Goal: Find specific page/section: Find specific page/section

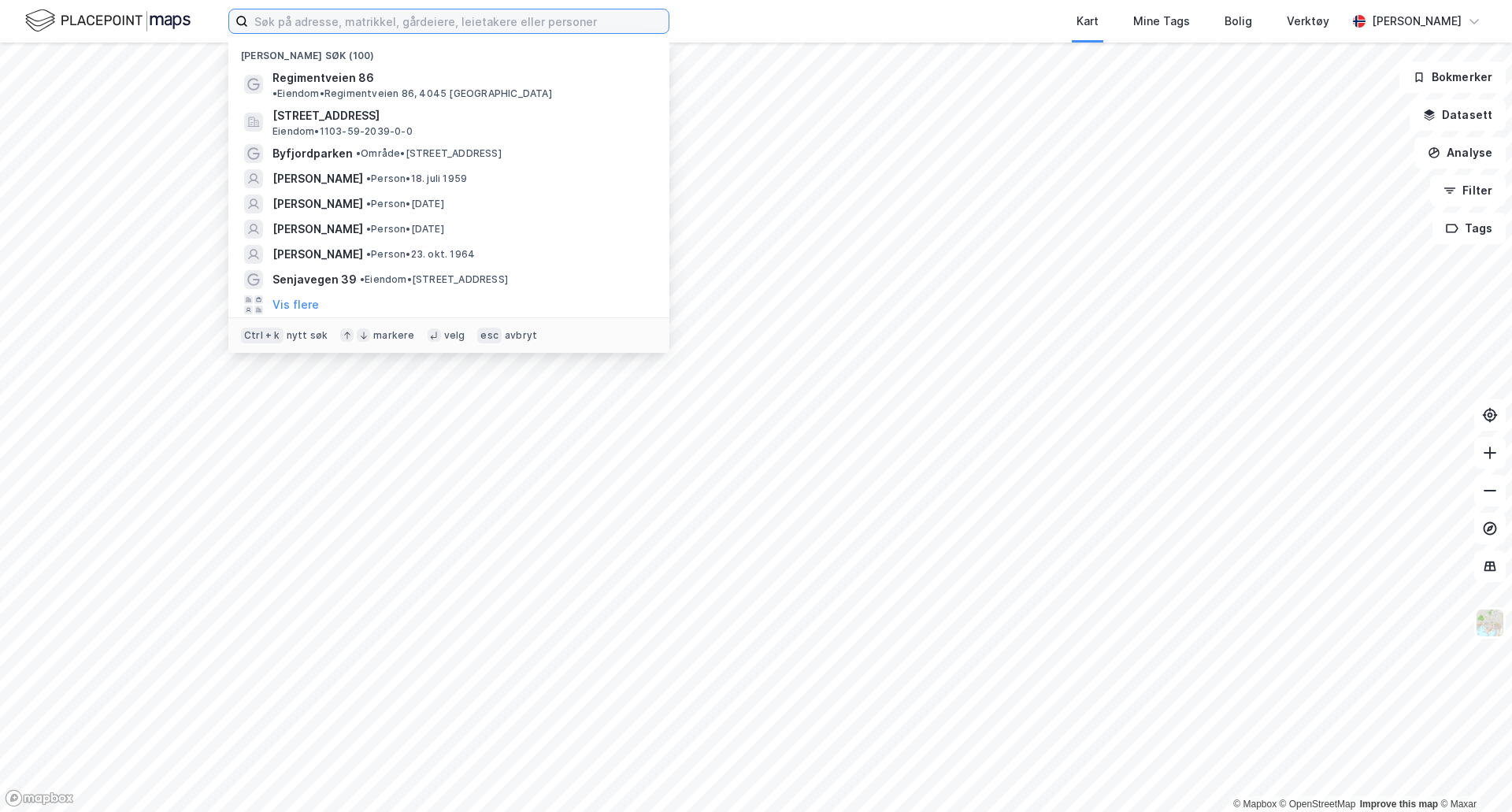
click at [365, 23] on input at bounding box center [458, 20] width 421 height 23
paste input "[PERSON_NAME]"
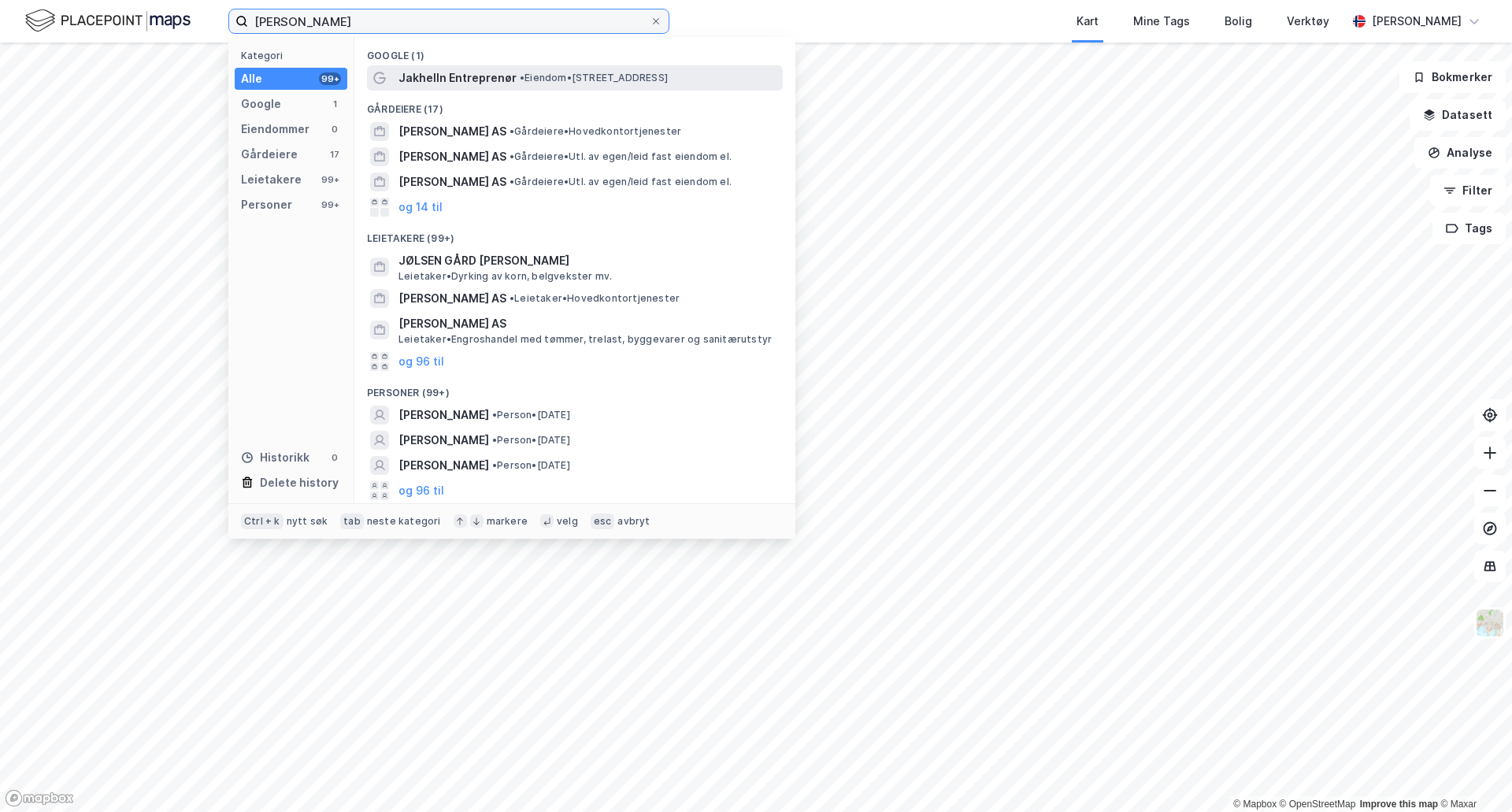
type input "[PERSON_NAME]"
click at [457, 77] on span "Jakhelln Entreprenør" at bounding box center [457, 78] width 118 height 19
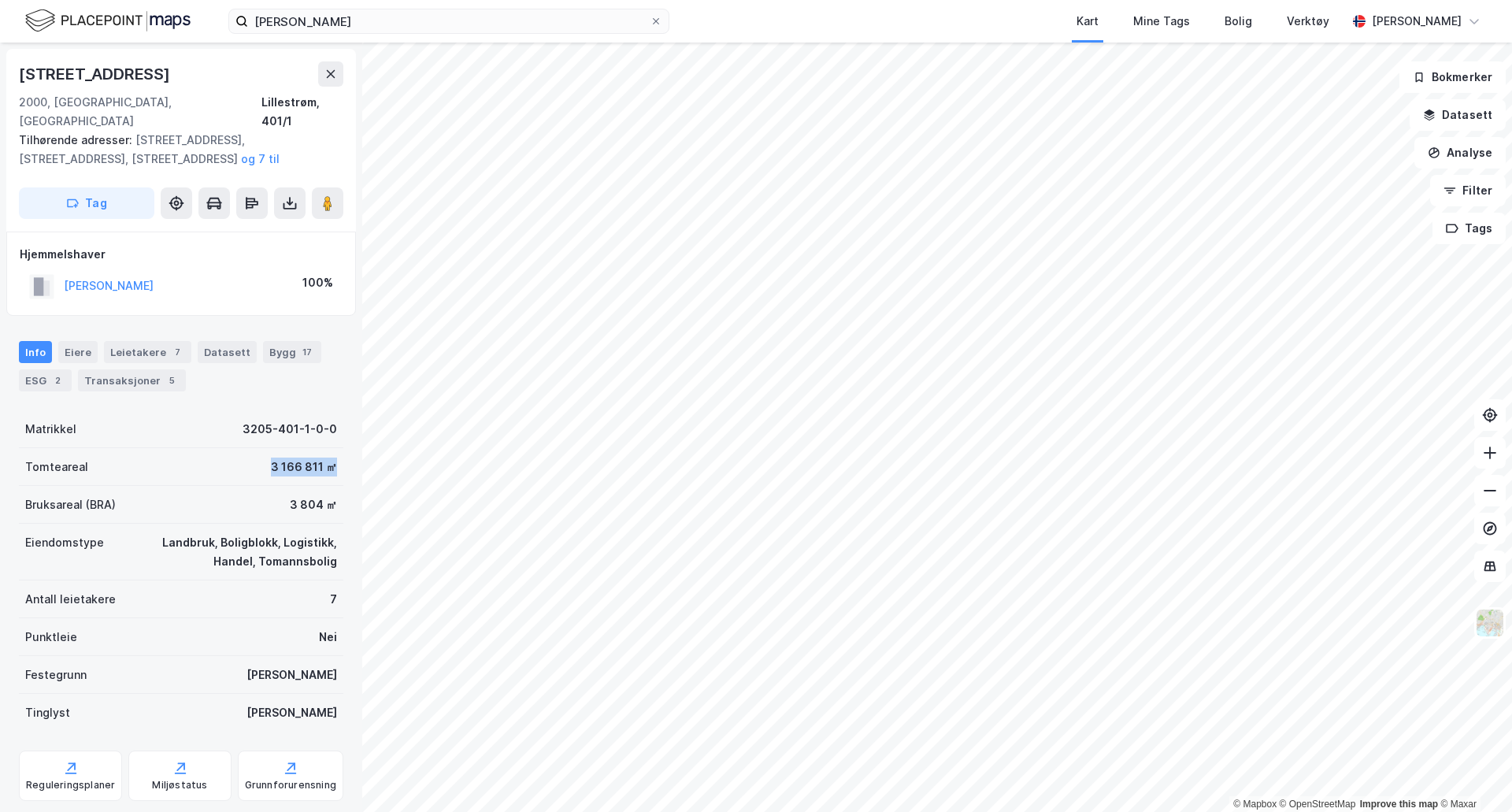
drag, startPoint x: 257, startPoint y: 449, endPoint x: 324, endPoint y: 461, distance: 68.1
click at [324, 461] on div "Tomteareal 3 166 811 ㎡" at bounding box center [180, 467] width 324 height 38
click at [228, 449] on div "Tomteareal 3 166 811 ㎡" at bounding box center [180, 467] width 324 height 38
click at [0, 0] on button "[PERSON_NAME]" at bounding box center [0, 0] width 0 height 0
